Goal: Find specific page/section: Find specific page/section

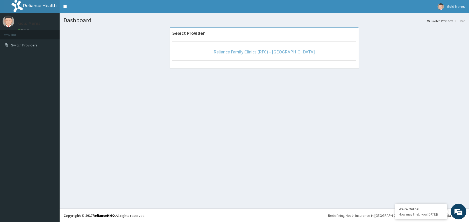
click at [259, 52] on link "Reliance Family Clinics (RFC) - [GEOGRAPHIC_DATA]" at bounding box center [264, 52] width 101 height 6
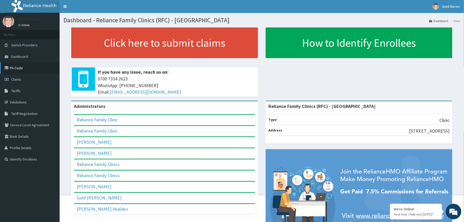
click at [21, 68] on link "PA Code" at bounding box center [30, 67] width 60 height 11
